Goal: Task Accomplishment & Management: Manage account settings

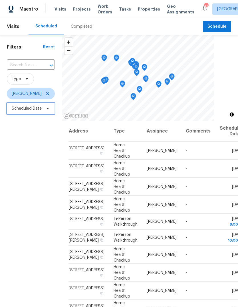
click at [38, 108] on span "Scheduled Date" at bounding box center [27, 109] width 30 height 6
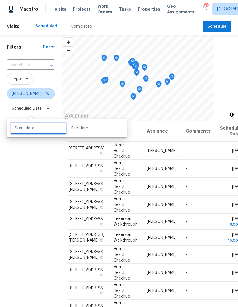
click at [41, 127] on input "text" at bounding box center [38, 127] width 56 height 11
select select "8"
select select "2025"
select select "9"
select select "2025"
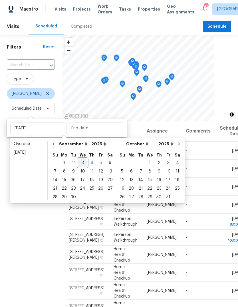
click at [82, 162] on div "3" at bounding box center [82, 163] width 9 height 8
type input "Wed, Sep 03"
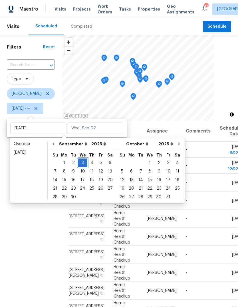
click at [82, 163] on div "3" at bounding box center [82, 163] width 9 height 8
type input "Wed, Sep 03"
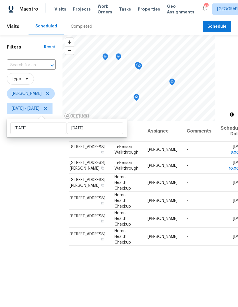
click at [61, 186] on div "Filters Reset ​ Type Jason Fletcher Wed, Sep 03 - Wed, Sep 03" at bounding box center [31, 200] width 62 height 331
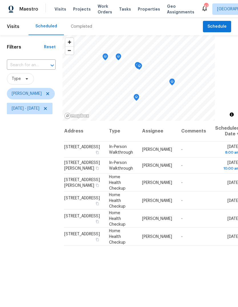
scroll to position [0, 5]
click at [0, 0] on icon at bounding box center [0, 0] width 0 height 0
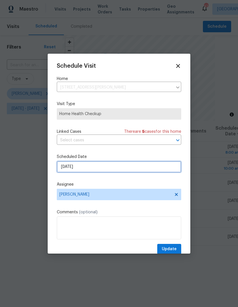
click at [89, 167] on input "9/3/2025" at bounding box center [119, 166] width 124 height 11
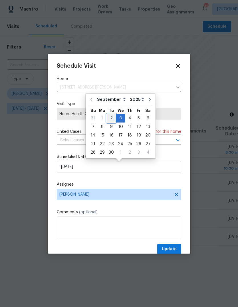
click at [111, 119] on div "2" at bounding box center [111, 118] width 9 height 8
type input "9/2/2025"
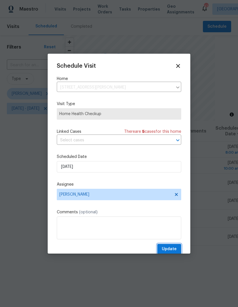
click at [173, 250] on span "Update" at bounding box center [169, 248] width 15 height 7
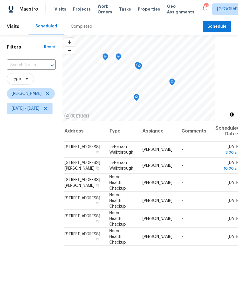
scroll to position [0, 2]
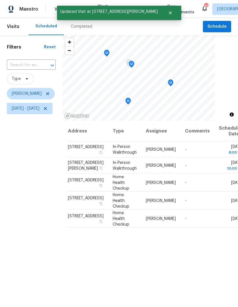
click at [0, 0] on icon at bounding box center [0, 0] width 0 height 0
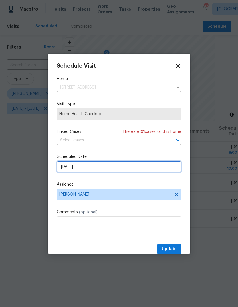
click at [87, 169] on input "9/3/2025" at bounding box center [119, 166] width 124 height 11
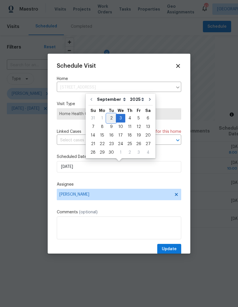
click at [112, 118] on div "2" at bounding box center [111, 118] width 9 height 8
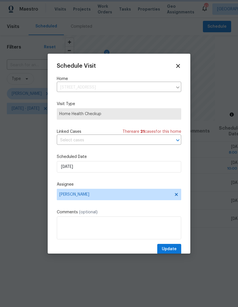
type input "9/2/2025"
click at [172, 250] on span "Update" at bounding box center [169, 248] width 15 height 7
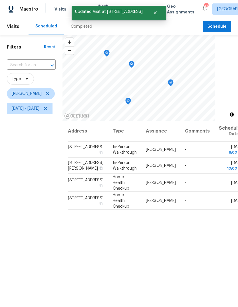
click at [0, 0] on icon at bounding box center [0, 0] width 0 height 0
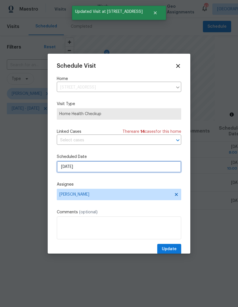
click at [84, 167] on input "9/3/2025" at bounding box center [119, 166] width 124 height 11
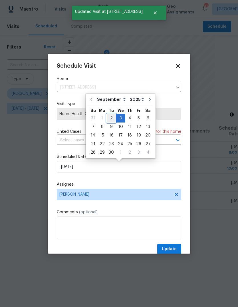
click at [109, 120] on div "2" at bounding box center [111, 118] width 9 height 8
type input "9/2/2025"
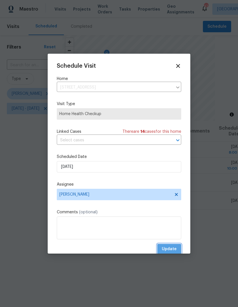
click at [175, 251] on span "Update" at bounding box center [169, 248] width 15 height 7
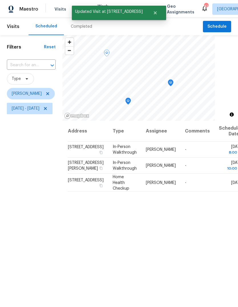
click at [0, 0] on icon at bounding box center [0, 0] width 0 height 0
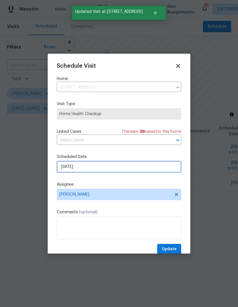
click at [82, 167] on input "9/3/2025" at bounding box center [119, 166] width 124 height 11
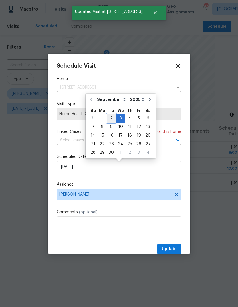
click at [111, 119] on div "2" at bounding box center [111, 118] width 9 height 8
type input "9/2/2025"
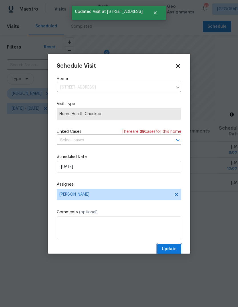
click at [174, 248] on span "Update" at bounding box center [169, 248] width 15 height 7
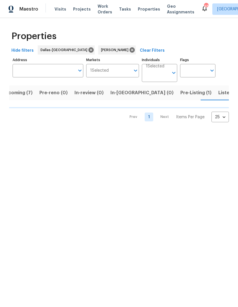
scroll to position [0, 11]
